Goal: Navigation & Orientation: Find specific page/section

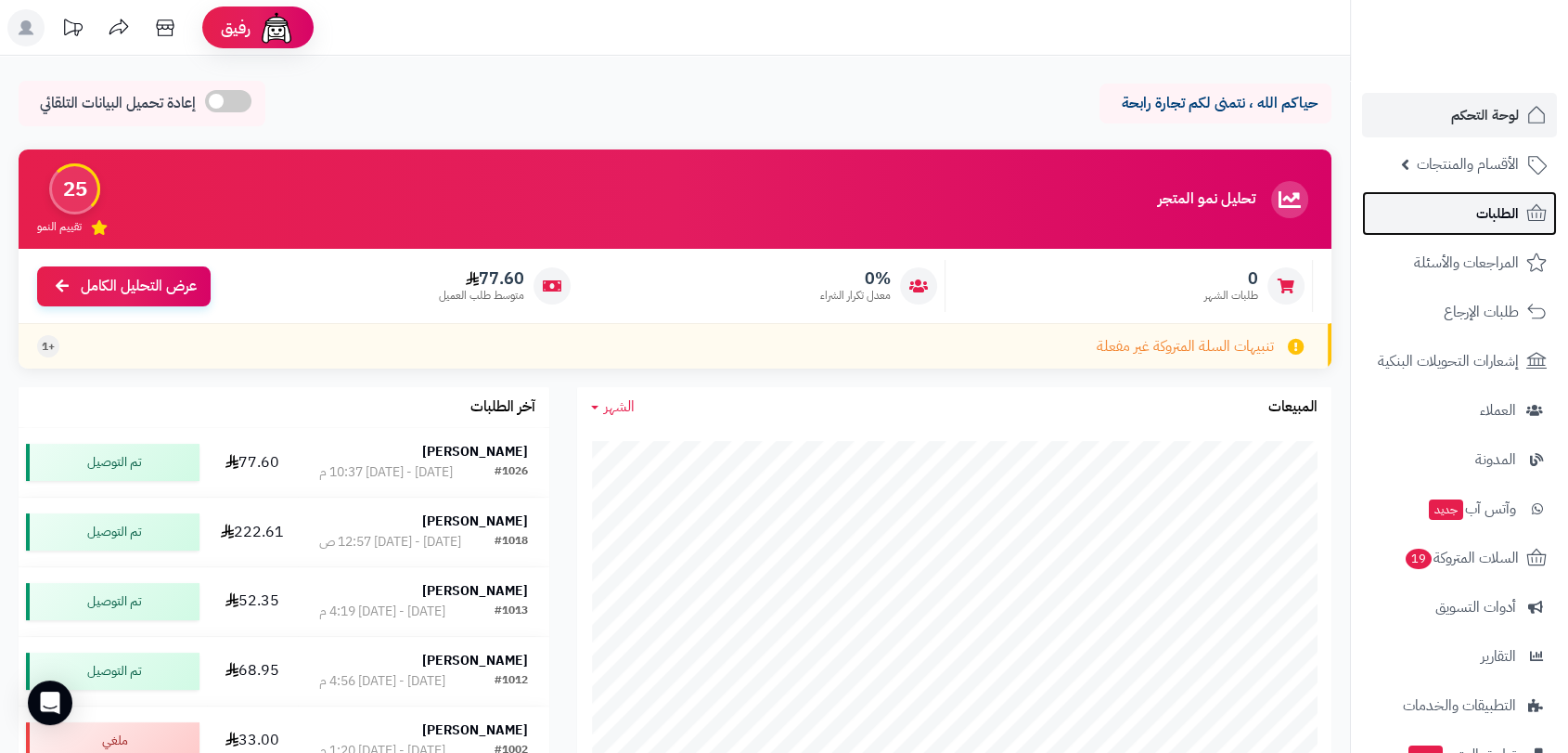
click at [1490, 206] on span "الطلبات" at bounding box center [1498, 213] width 43 height 26
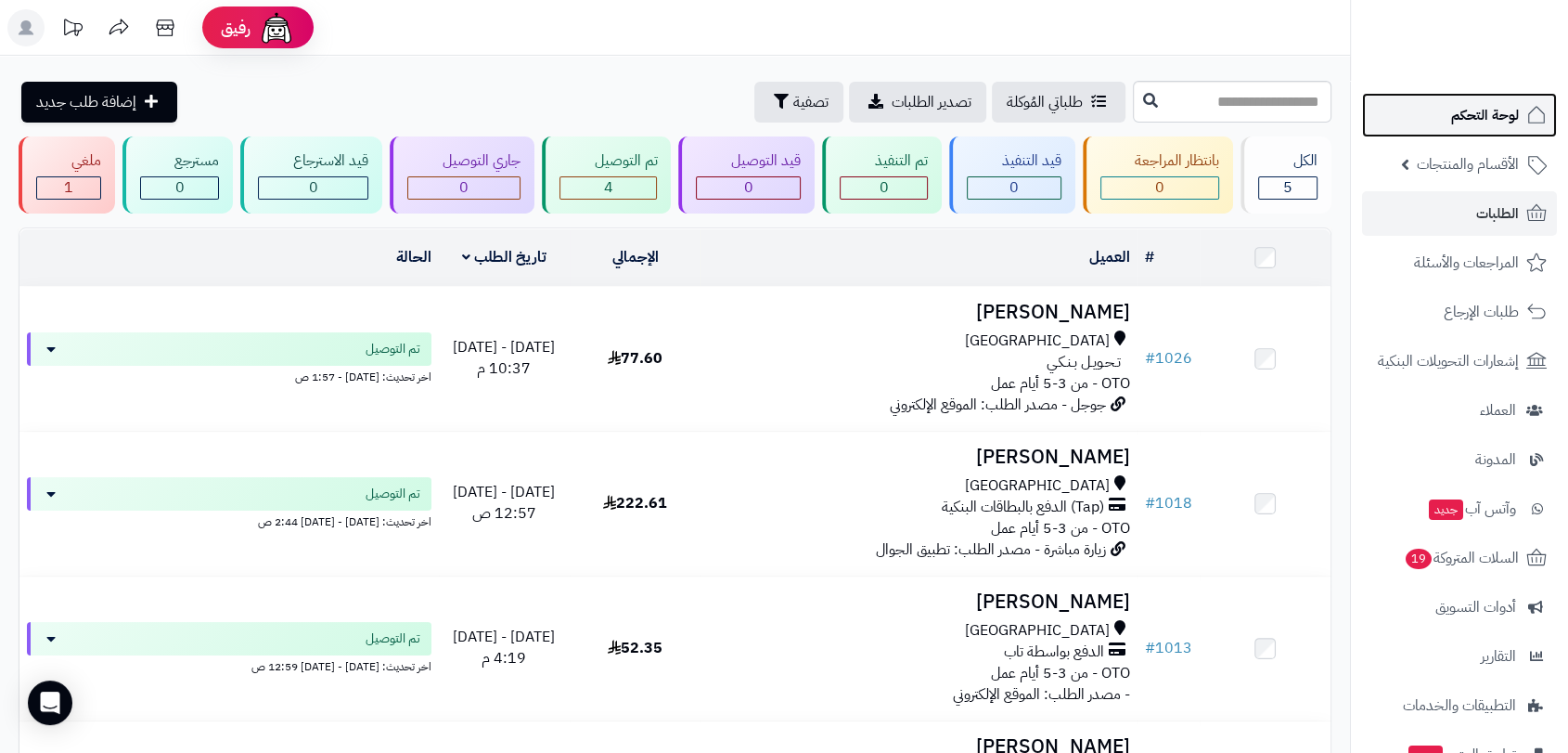
click at [1498, 121] on span "لوحة التحكم" at bounding box center [1485, 115] width 68 height 26
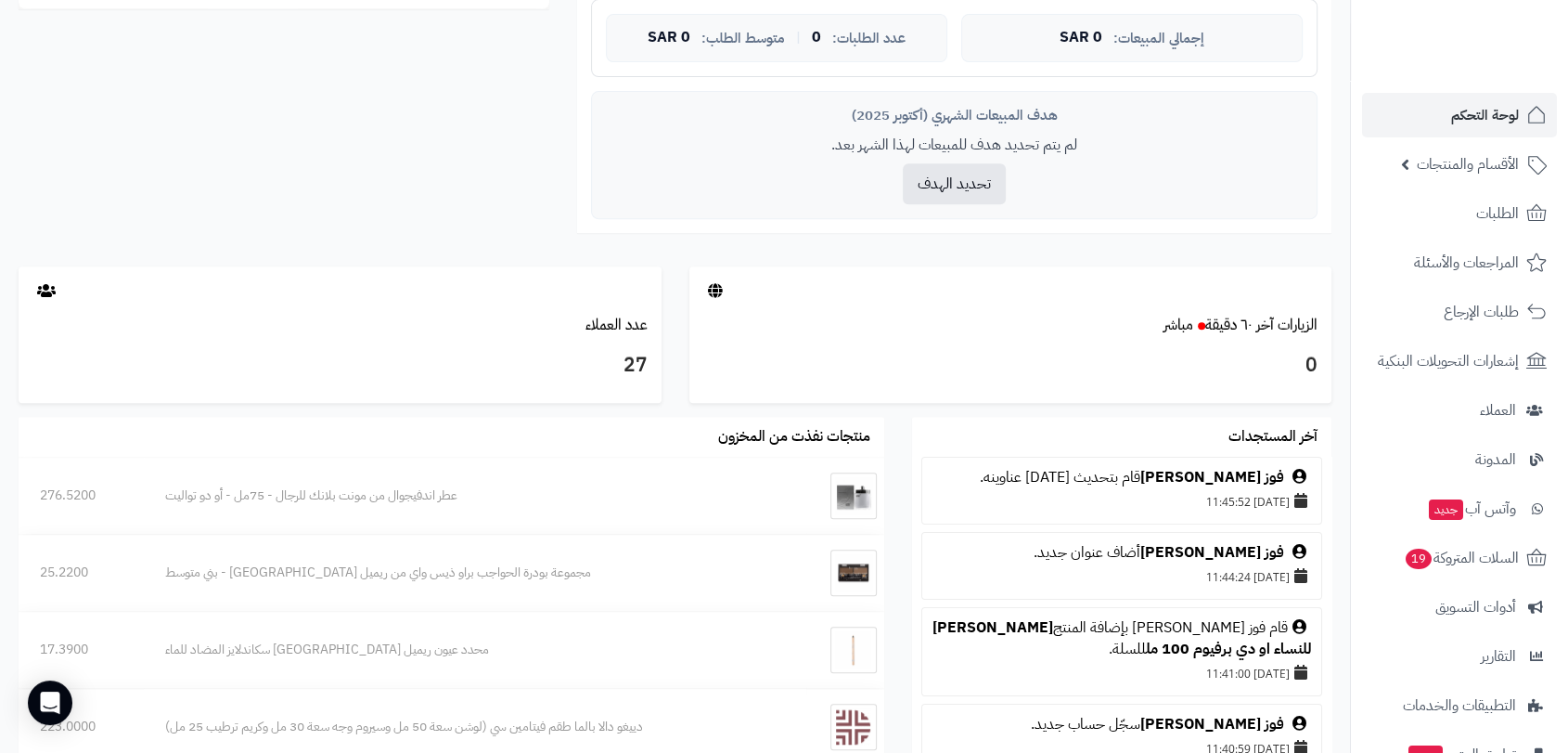
scroll to position [991, 0]
